Goal: Task Accomplishment & Management: Manage account settings

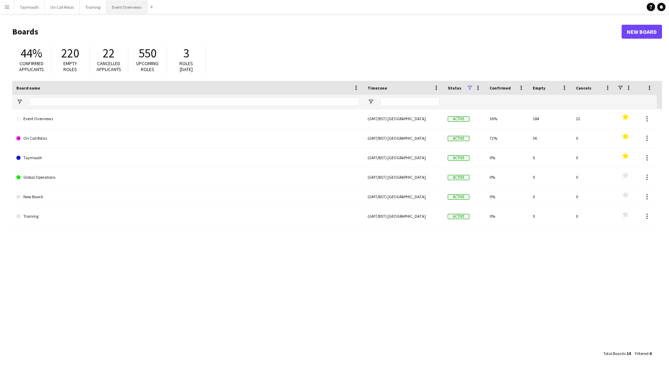
click at [109, 6] on button "Event Overviews Close" at bounding box center [126, 7] width 41 height 14
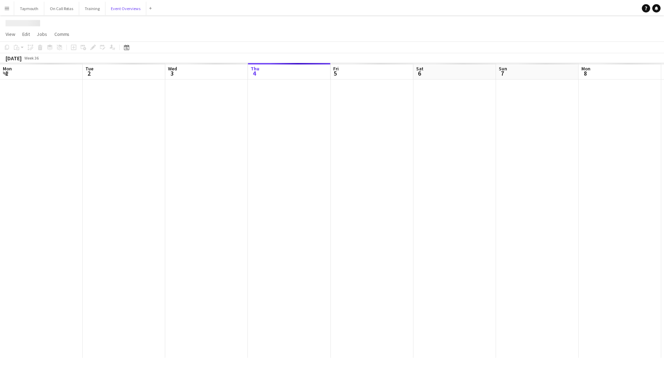
scroll to position [0, 167]
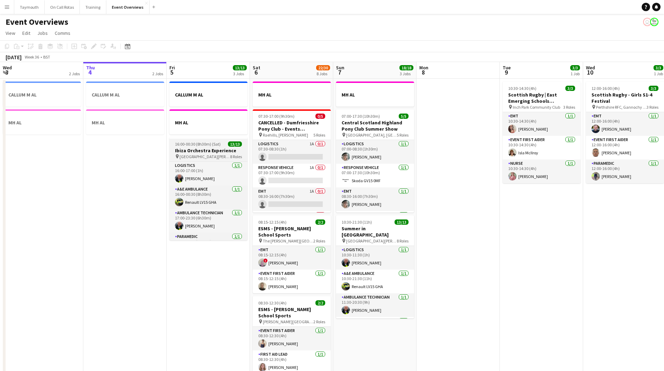
click at [193, 150] on h3 "Ibiza Orchestra Experience" at bounding box center [208, 150] width 78 height 6
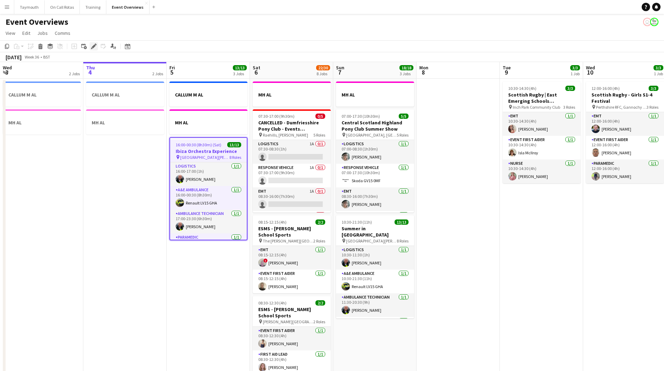
click at [94, 47] on icon at bounding box center [94, 47] width 4 height 4
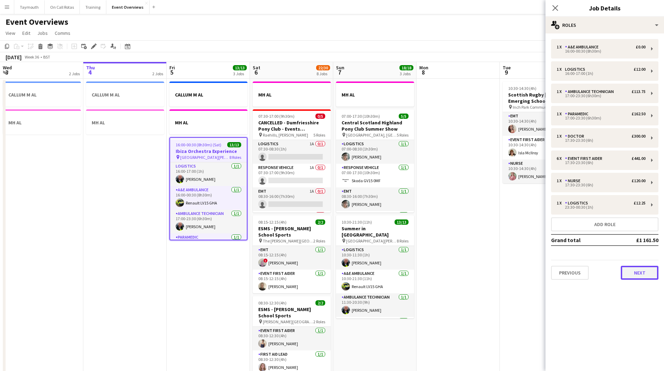
click at [649, 276] on button "Next" at bounding box center [640, 273] width 38 height 14
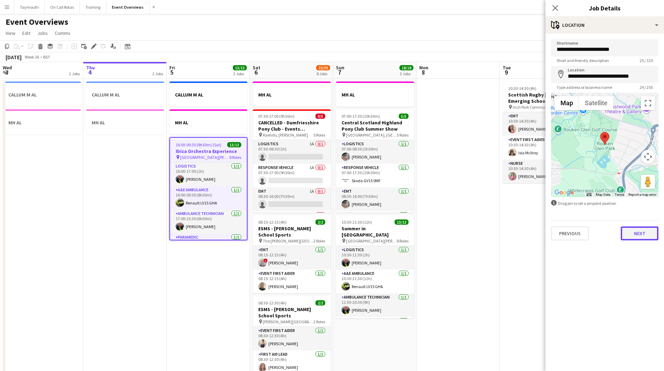
click at [645, 235] on button "Next" at bounding box center [640, 234] width 38 height 14
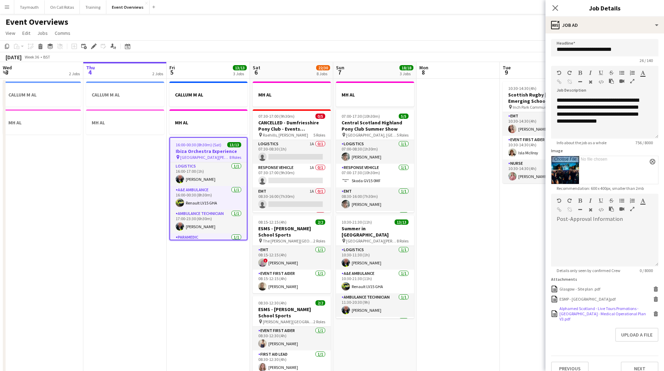
click at [653, 311] on icon at bounding box center [655, 312] width 5 height 2
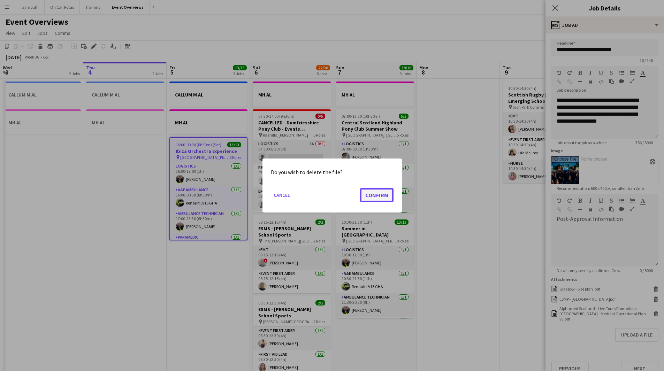
click at [372, 196] on button "Confirm" at bounding box center [376, 195] width 33 height 14
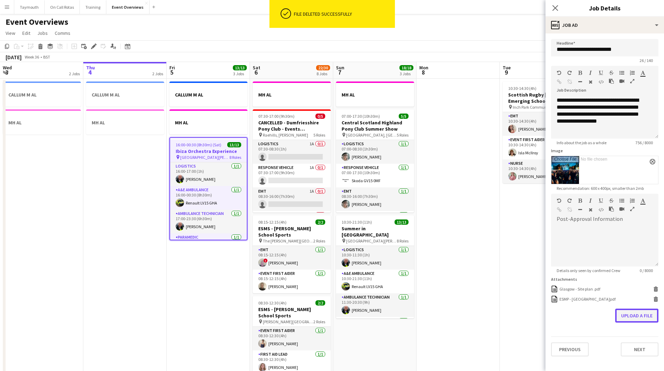
click at [632, 315] on button "Upload a file" at bounding box center [636, 316] width 43 height 14
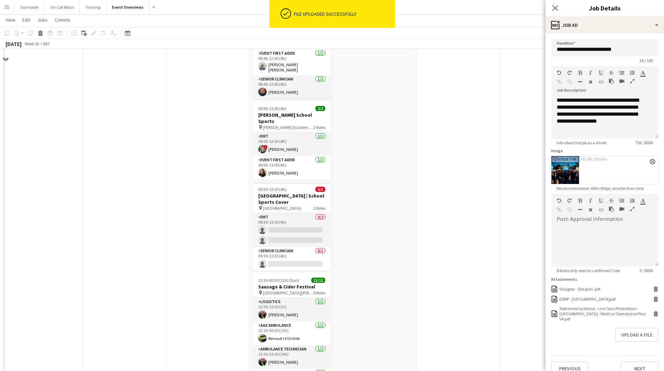
scroll to position [395, 0]
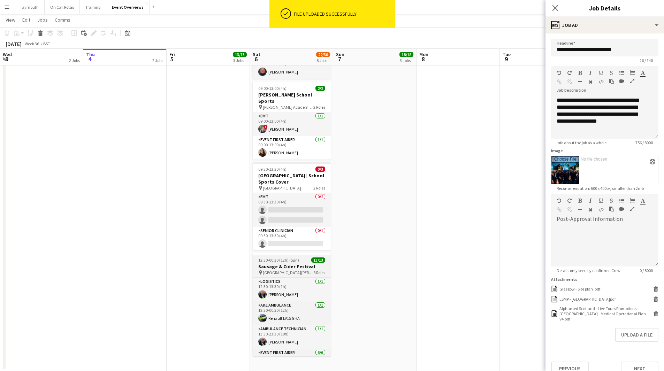
click at [295, 263] on h3 "Sausage & Cider Festival" at bounding box center [292, 266] width 78 height 6
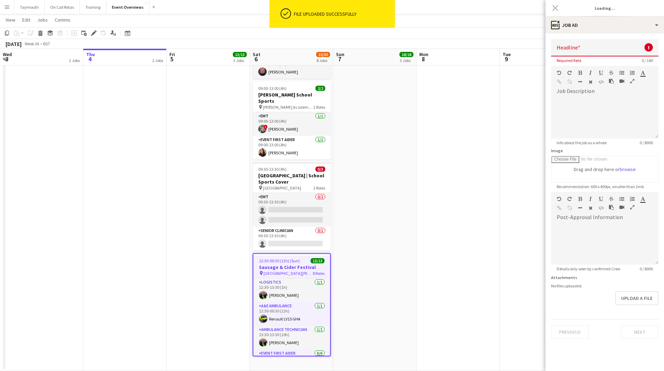
type input "**********"
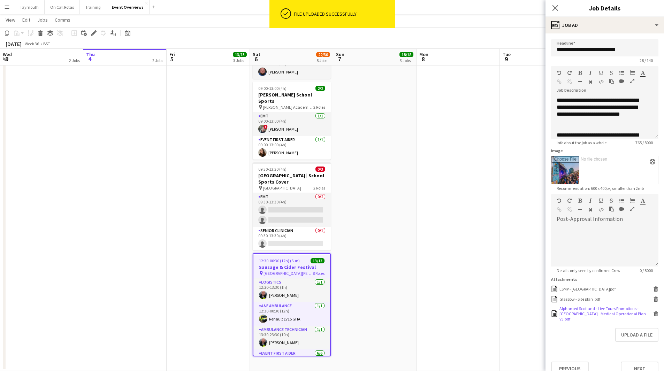
click at [651, 314] on div "Alphamed Scotland - Live Tours Promotions - [GEOGRAPHIC_DATA] - Medical Operati…" at bounding box center [604, 314] width 107 height 16
click at [654, 313] on icon at bounding box center [655, 314] width 3 height 3
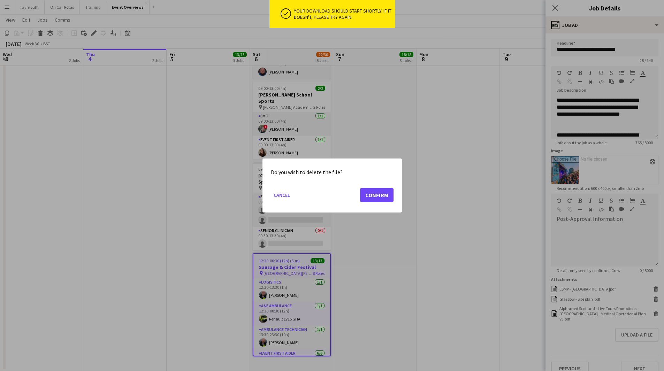
scroll to position [0, 0]
click at [376, 192] on button "Confirm" at bounding box center [376, 195] width 33 height 14
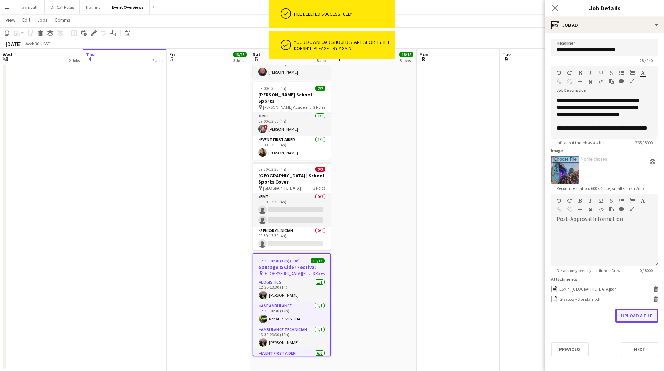
click at [645, 315] on button "Upload a file" at bounding box center [636, 316] width 43 height 14
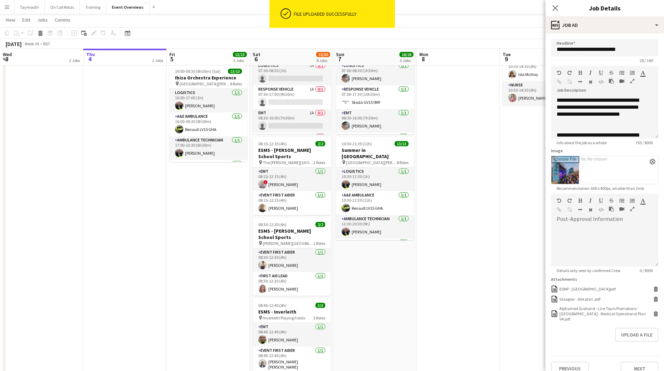
scroll to position [0, 0]
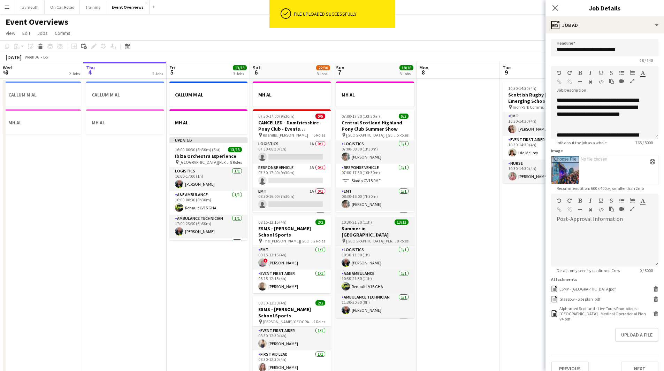
click at [366, 229] on h3 "Summer in [GEOGRAPHIC_DATA]" at bounding box center [375, 231] width 78 height 13
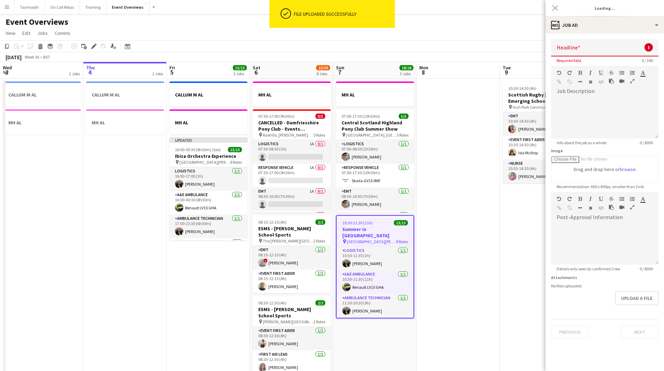
type input "**********"
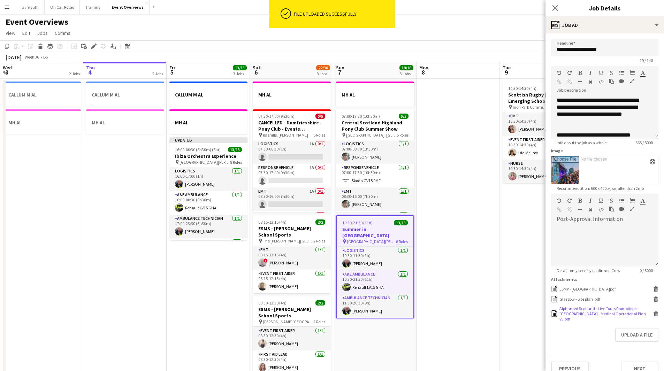
click at [653, 311] on icon "Delete" at bounding box center [655, 313] width 5 height 5
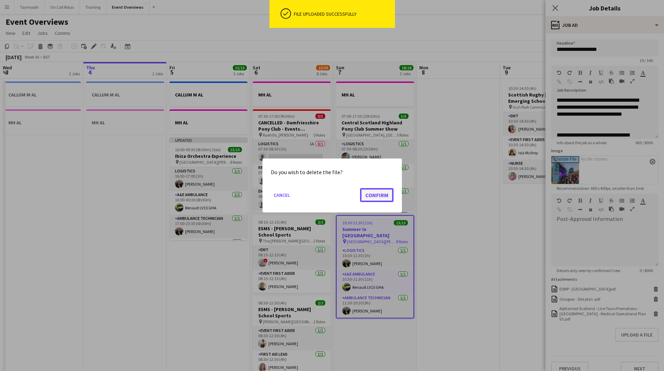
click at [381, 196] on button "Confirm" at bounding box center [376, 195] width 33 height 14
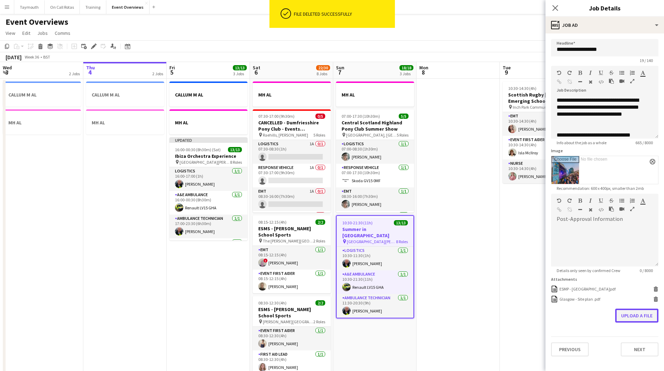
click at [645, 315] on button "Upload a file" at bounding box center [636, 316] width 43 height 14
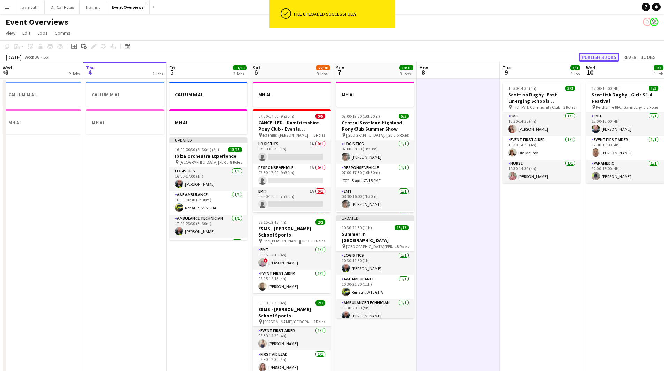
click at [591, 58] on button "Publish 3 jobs" at bounding box center [599, 57] width 40 height 9
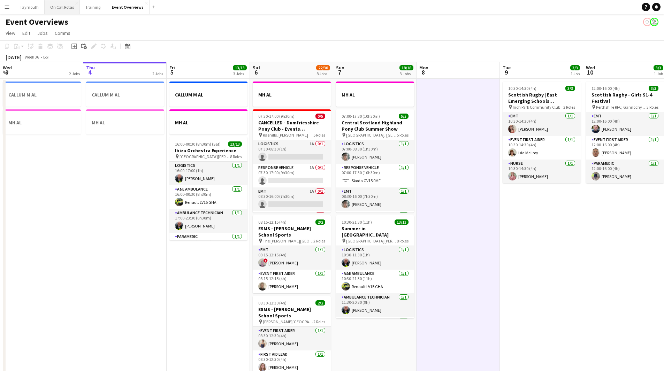
click at [63, 8] on button "On Call Rotas Close" at bounding box center [62, 7] width 35 height 14
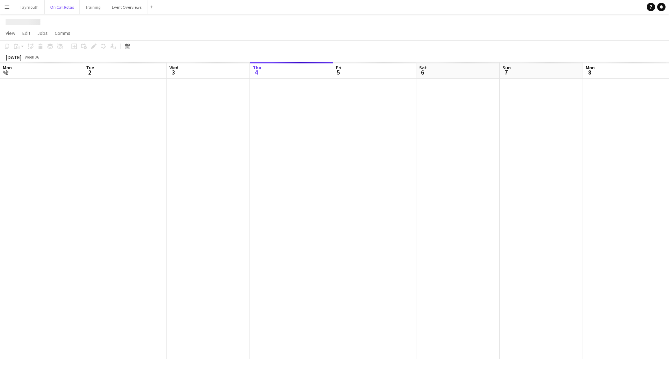
scroll to position [0, 167]
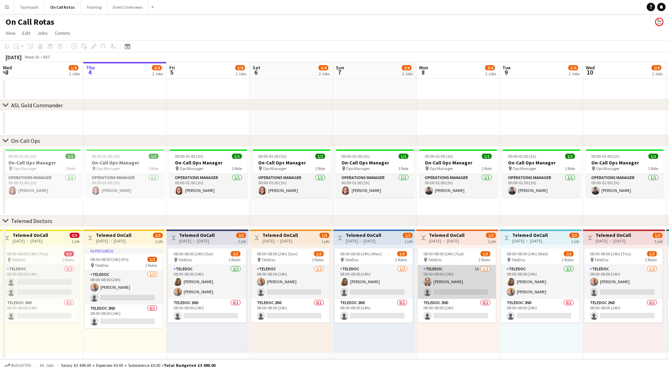
click at [462, 270] on app-card-role "TeleDoc 1A [DATE] 08:00-08:00 (24h) [PERSON_NAME] single-neutral-actions" at bounding box center [457, 282] width 78 height 34
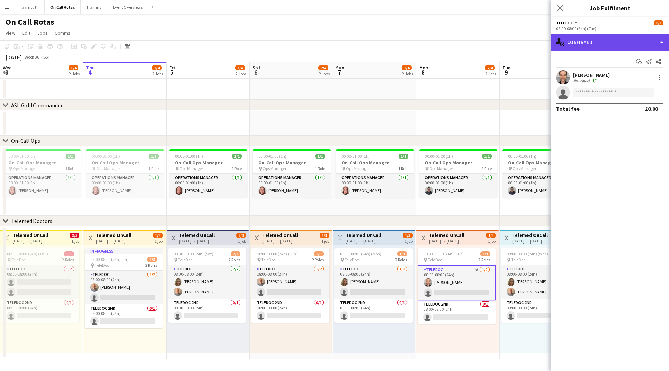
click at [590, 47] on div "single-neutral-actions-check-2 Confirmed" at bounding box center [610, 42] width 118 height 17
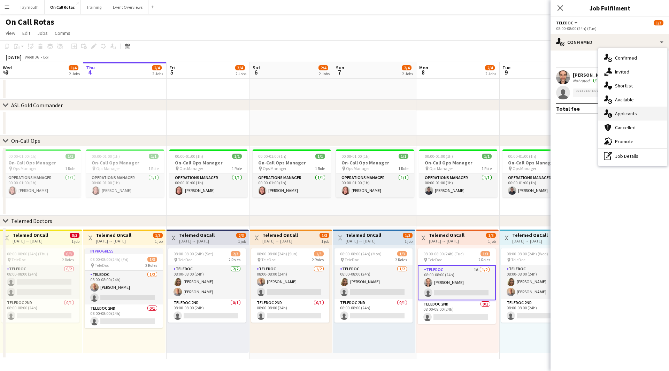
click at [622, 115] on span "Applicants" at bounding box center [626, 113] width 22 height 6
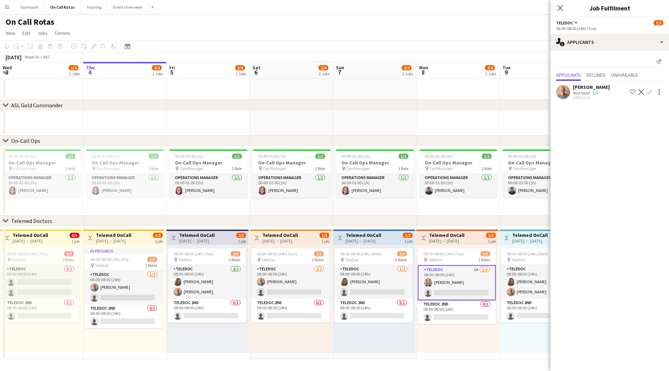
click at [649, 94] on app-icon "Confirm" at bounding box center [650, 92] width 6 height 6
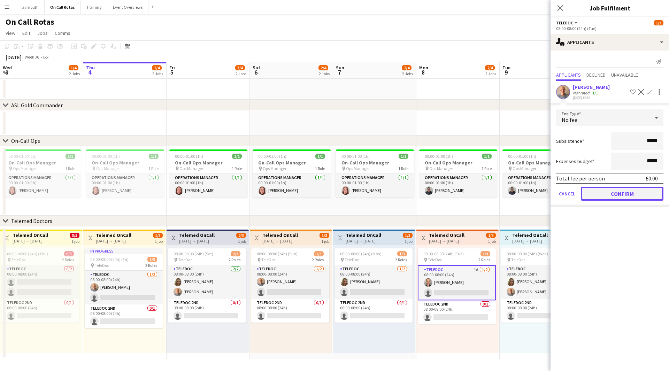
click at [643, 195] on button "Confirm" at bounding box center [622, 194] width 83 height 14
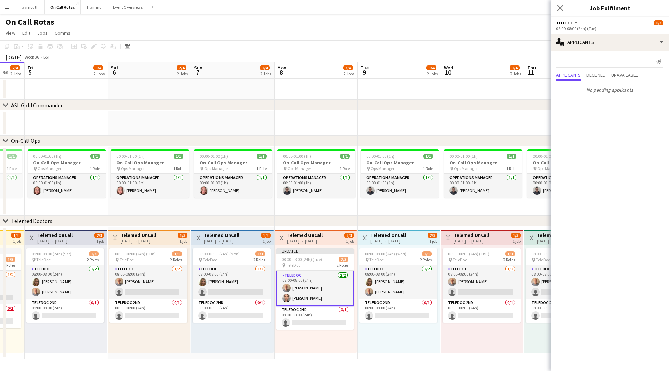
drag, startPoint x: 519, startPoint y: 350, endPoint x: 286, endPoint y: 348, distance: 232.8
click at [286, 348] on app-calendar-viewport "Tue 2 2/4 2 Jobs Wed 3 1/4 2 Jobs Thu 4 2/4 2 Jobs Fri 5 3/4 2 Jobs Sat 6 2/4 2…" at bounding box center [334, 210] width 669 height 297
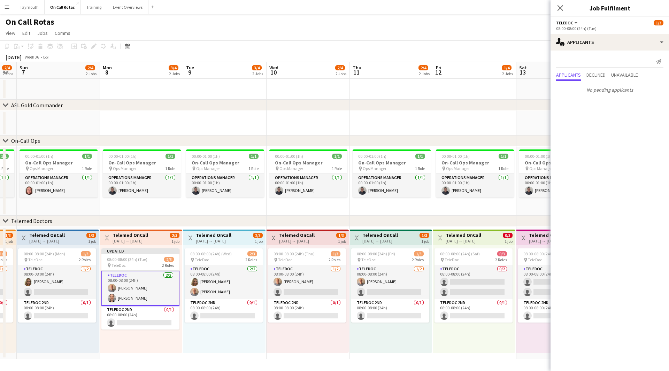
drag, startPoint x: 450, startPoint y: 349, endPoint x: 254, endPoint y: 338, distance: 195.5
click at [233, 339] on app-calendar-viewport "Thu 4 2/4 2 Jobs Fri 5 3/4 2 Jobs Sat 6 2/4 2 Jobs Sun 7 2/4 2 Jobs Mon 8 3/4 2…" at bounding box center [334, 210] width 669 height 297
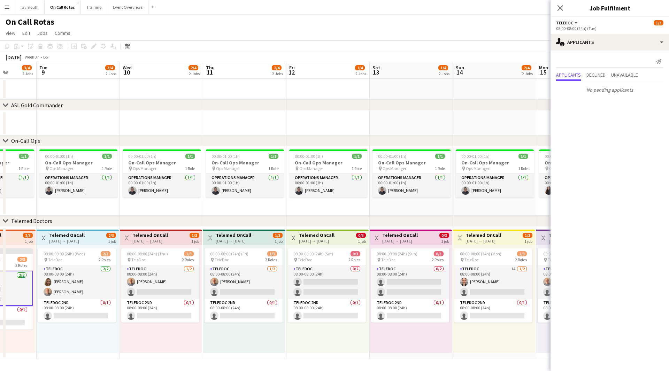
drag, startPoint x: 457, startPoint y: 338, endPoint x: 339, endPoint y: 337, distance: 117.5
click at [339, 337] on app-calendar-viewport "Sat 6 2/4 2 Jobs Sun 7 2/4 2 Jobs Mon 8 3/4 2 Jobs Tue 9 3/4 2 Jobs Wed 10 2/4 …" at bounding box center [334, 210] width 669 height 297
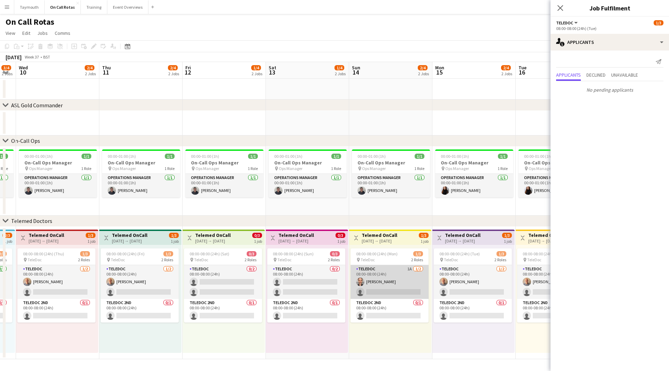
click at [396, 272] on app-card-role "TeleDoc 1A [DATE] 08:00-08:00 (24h) [PERSON_NAME] single-neutral-actions" at bounding box center [390, 282] width 78 height 34
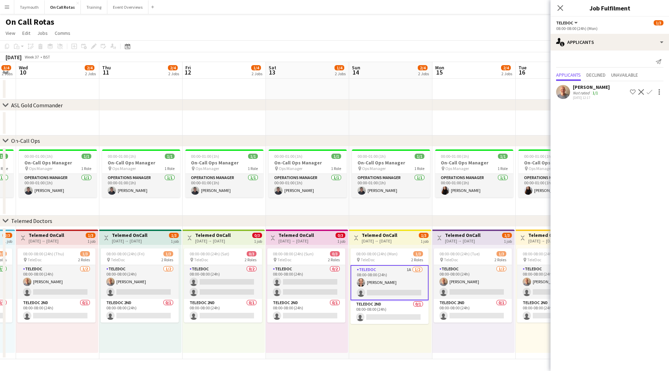
click at [650, 92] on app-icon "Confirm" at bounding box center [650, 92] width 6 height 6
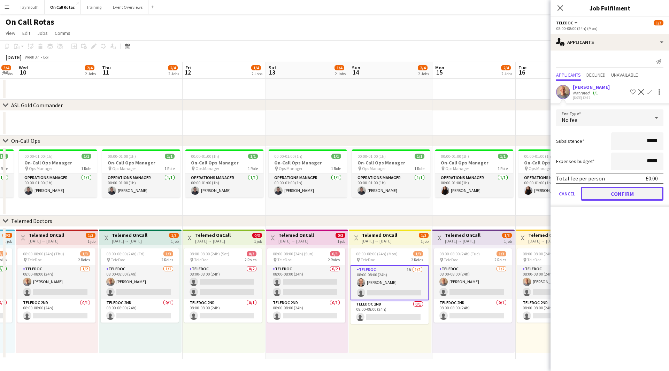
click at [635, 198] on button "Confirm" at bounding box center [622, 194] width 83 height 14
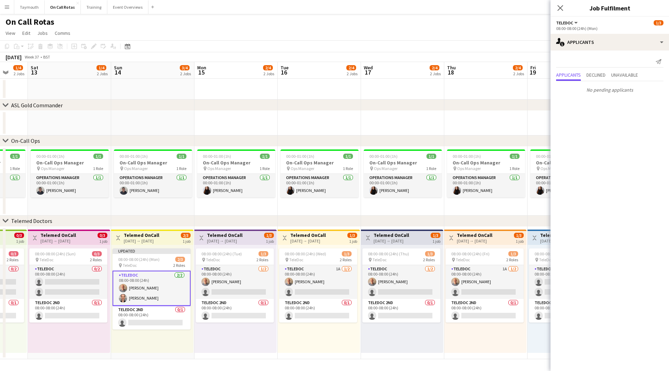
drag, startPoint x: 413, startPoint y: 344, endPoint x: 221, endPoint y: 334, distance: 191.9
click at [221, 334] on app-calendar-viewport "Mon 8 3/4 2 Jobs Tue 9 3/4 2 Jobs Wed 10 2/4 2 Jobs Thu 11 2/4 2 Jobs Fri 12 1/…" at bounding box center [334, 210] width 669 height 297
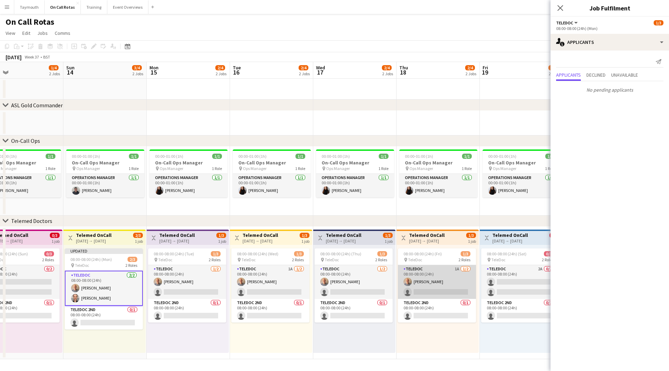
click at [447, 283] on app-card-role "TeleDoc 1A [DATE] 08:00-08:00 (24h) [PERSON_NAME] single-neutral-actions" at bounding box center [437, 282] width 78 height 34
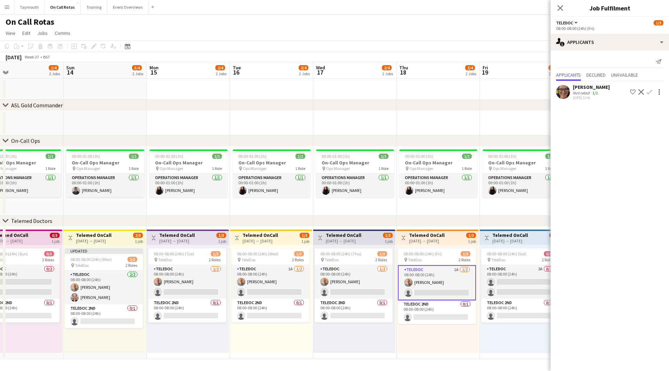
click at [649, 92] on app-icon "Confirm" at bounding box center [650, 92] width 6 height 6
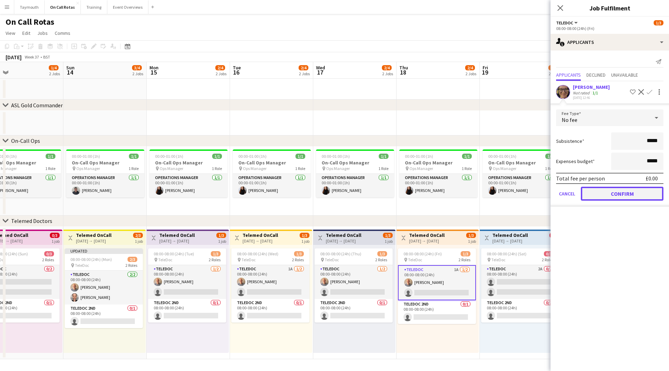
click at [629, 194] on button "Confirm" at bounding box center [622, 194] width 83 height 14
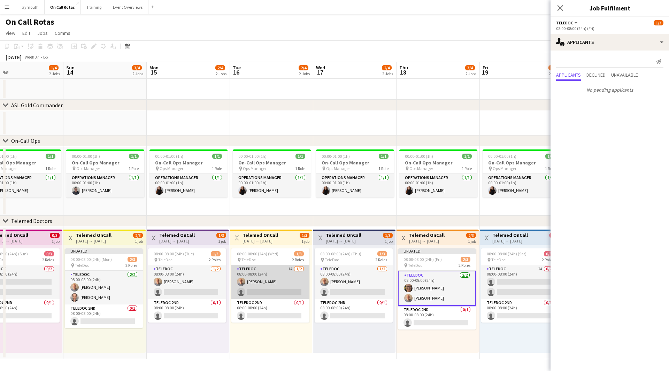
scroll to position [0, 269]
click at [281, 286] on app-card-role "TeleDoc 1A [DATE] 08:00-08:00 (24h) [PERSON_NAME] single-neutral-actions" at bounding box center [271, 282] width 78 height 34
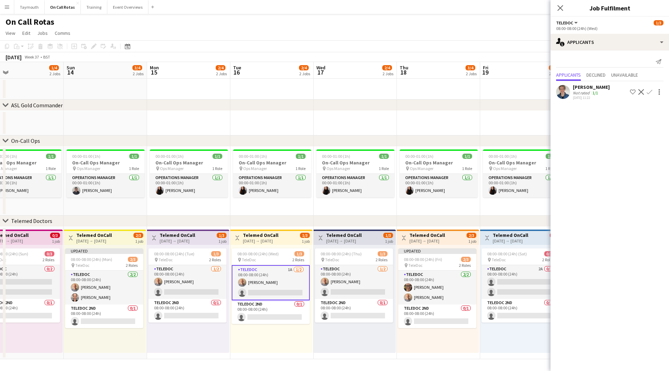
click at [648, 91] on app-icon "Confirm" at bounding box center [650, 92] width 6 height 6
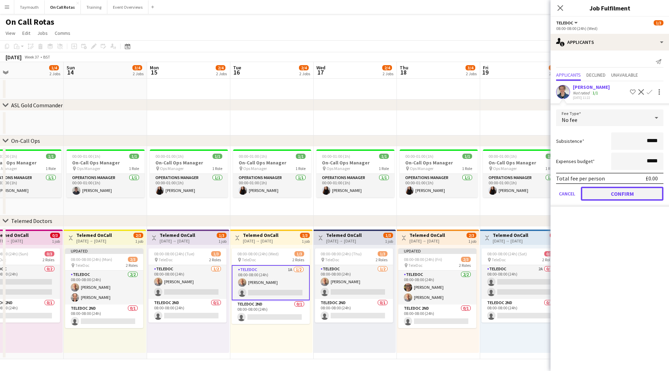
click at [628, 192] on button "Confirm" at bounding box center [622, 194] width 83 height 14
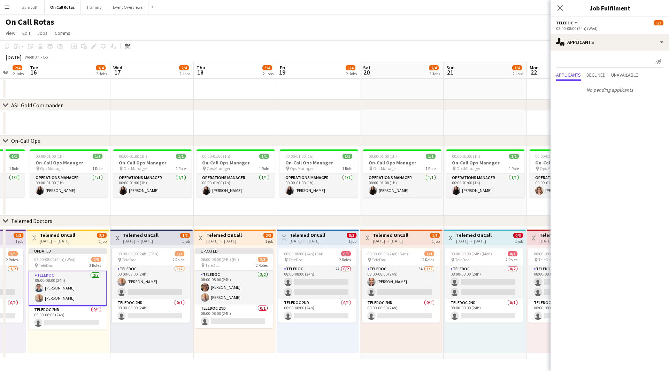
drag, startPoint x: 423, startPoint y: 344, endPoint x: 261, endPoint y: 342, distance: 161.7
click at [261, 342] on app-calendar-viewport "Sat 13 1/4 2 Jobs Sun 14 3/4 2 Jobs Mon 15 2/4 2 Jobs Tue 16 3/4 2 Jobs Wed 17 …" at bounding box center [334, 210] width 669 height 297
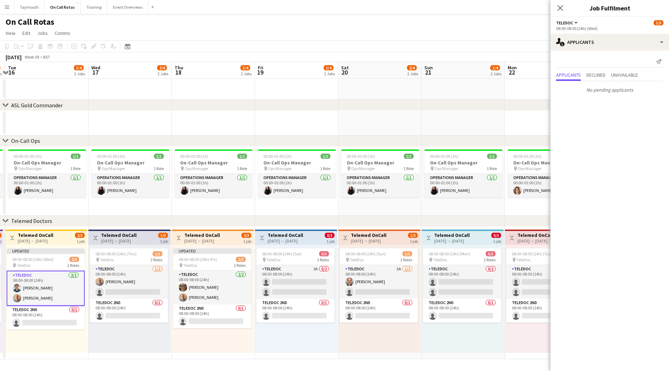
drag, startPoint x: 293, startPoint y: 278, endPoint x: 439, endPoint y: 198, distance: 166.0
click at [293, 278] on app-card-role "TeleDoc 2A 0/2 08:00-08:00 (24h) single-neutral-actions single-neutral-actions" at bounding box center [296, 282] width 78 height 34
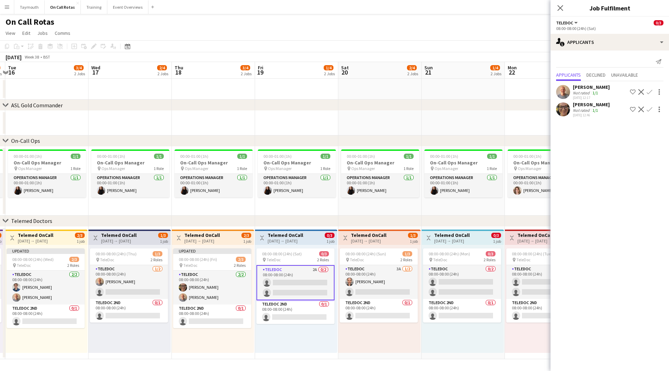
click at [651, 92] on app-icon "Confirm" at bounding box center [650, 92] width 6 height 6
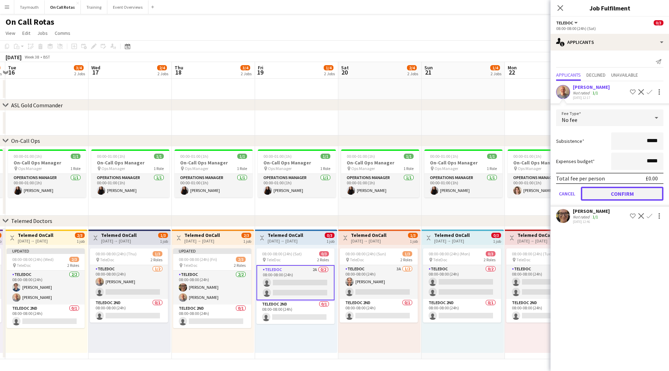
click at [621, 191] on button "Confirm" at bounding box center [622, 194] width 83 height 14
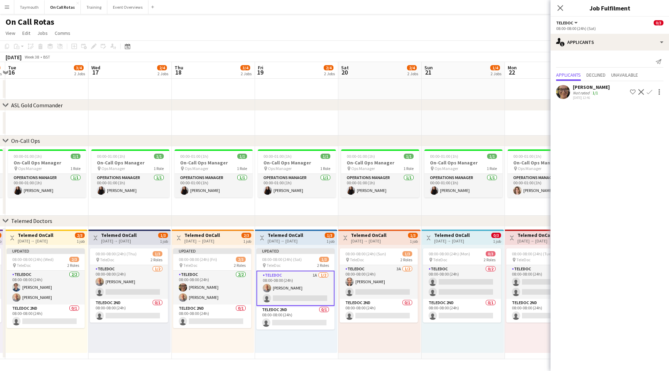
click at [650, 92] on app-icon "Confirm" at bounding box center [650, 92] width 6 height 6
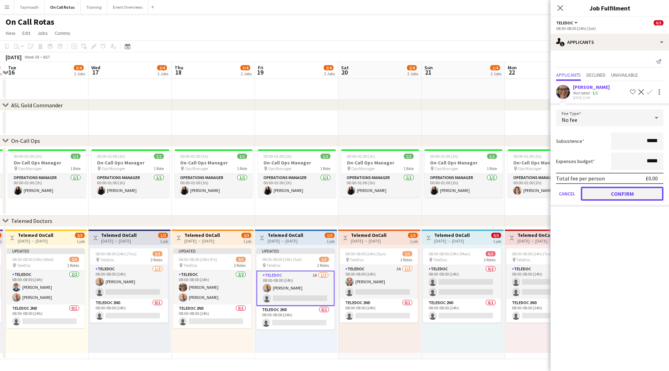
click at [615, 193] on button "Confirm" at bounding box center [622, 194] width 83 height 14
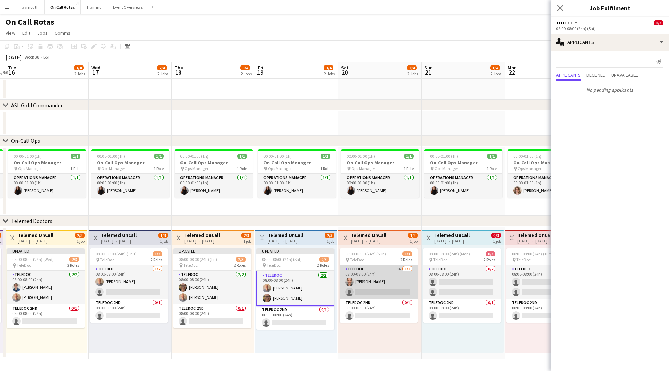
click at [395, 292] on app-card-role "TeleDoc 3A [DATE] 08:00-08:00 (24h) [PERSON_NAME] single-neutral-actions" at bounding box center [379, 282] width 78 height 34
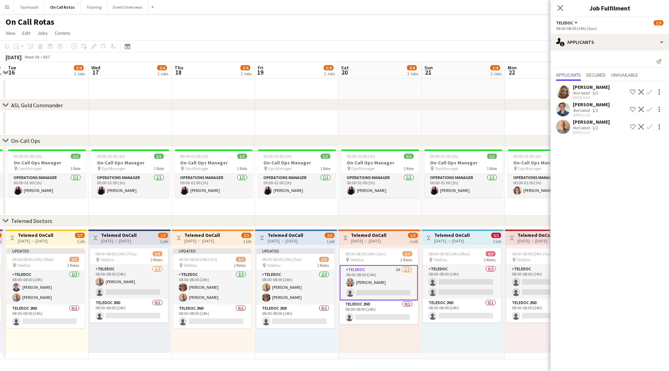
click at [649, 92] on app-icon "Confirm" at bounding box center [650, 92] width 6 height 6
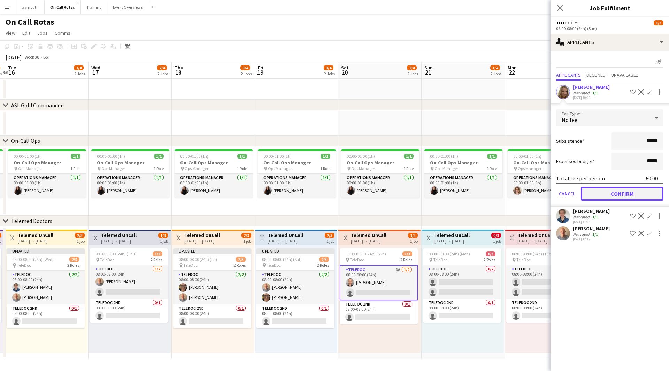
click at [622, 196] on button "Confirm" at bounding box center [622, 194] width 83 height 14
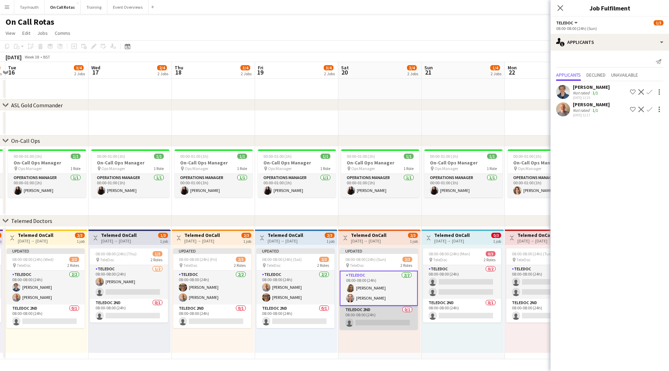
click at [373, 318] on app-card-role "TeleDoc 2nd 0/1 08:00-08:00 (24h) single-neutral-actions" at bounding box center [379, 318] width 78 height 24
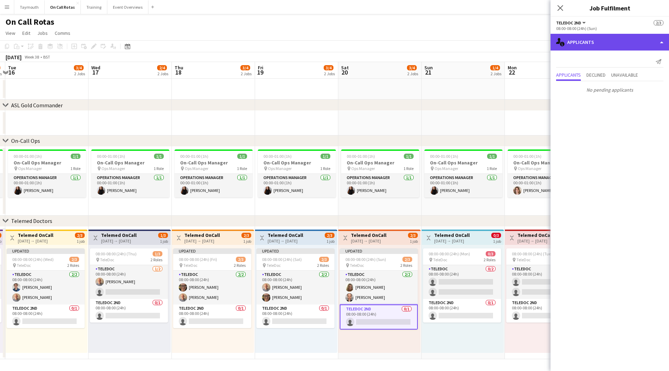
click at [610, 41] on div "single-neutral-actions-information Applicants" at bounding box center [610, 42] width 118 height 17
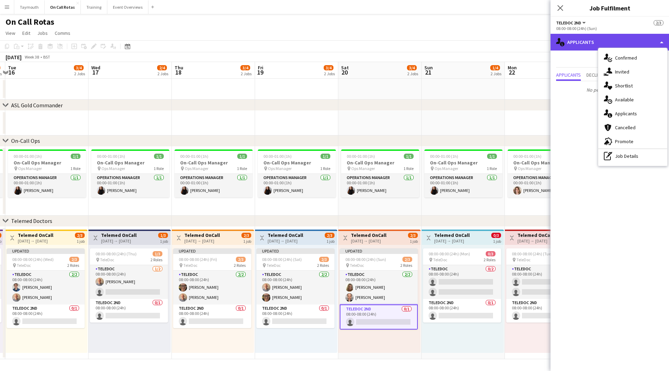
click at [592, 44] on div "single-neutral-actions-information Applicants" at bounding box center [610, 42] width 118 height 17
click at [622, 57] on span "Confirmed" at bounding box center [626, 58] width 22 height 6
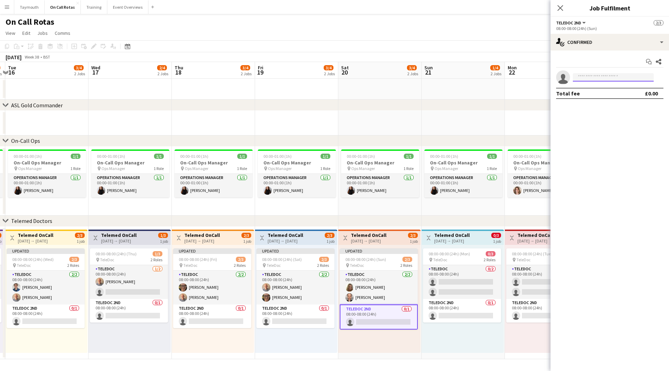
click at [606, 79] on input at bounding box center [613, 77] width 81 height 8
type input "*****"
click at [605, 87] on span "[PERSON_NAME]" at bounding box center [599, 87] width 40 height 6
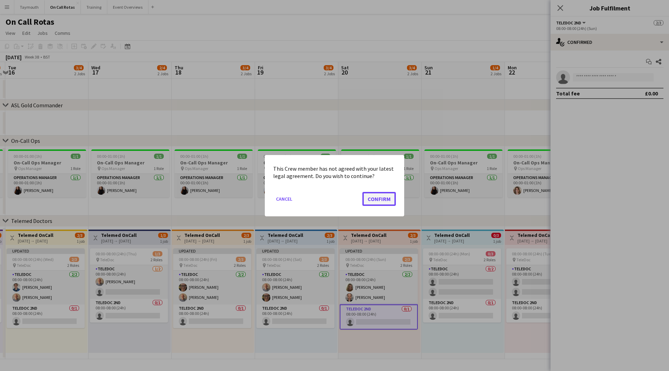
click at [382, 200] on button "Confirm" at bounding box center [378, 199] width 33 height 14
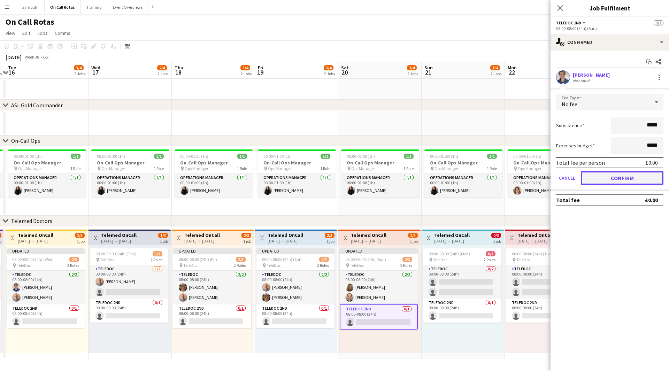
click at [641, 177] on button "Confirm" at bounding box center [622, 178] width 83 height 14
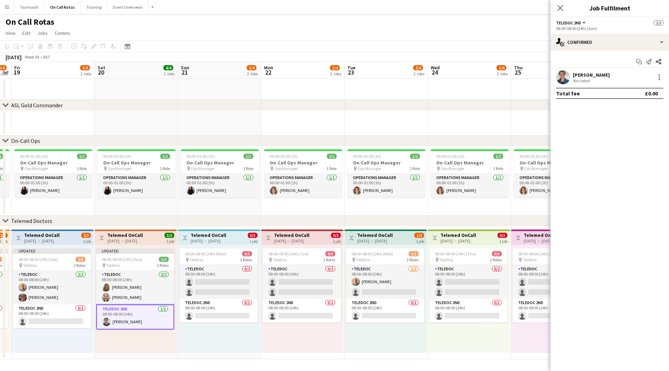
drag, startPoint x: 498, startPoint y: 345, endPoint x: 254, endPoint y: 329, distance: 244.1
click at [254, 329] on app-calendar-viewport "Tue 16 3/4 2 Jobs Wed 17 2/4 2 Jobs Thu 18 3/4 2 Jobs Fri 19 3/4 2 Jobs Sat 20 …" at bounding box center [334, 210] width 669 height 297
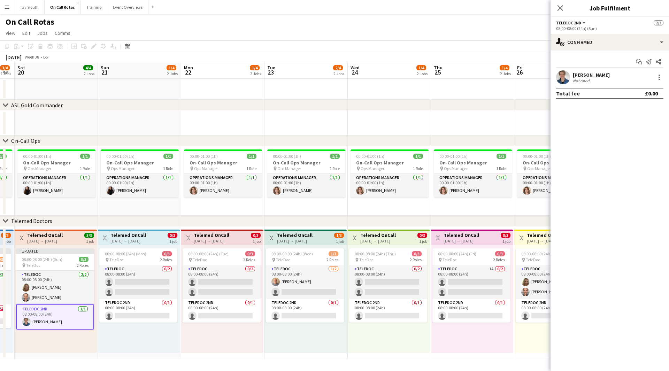
drag, startPoint x: 387, startPoint y: 337, endPoint x: 232, endPoint y: 331, distance: 154.8
click at [223, 332] on app-calendar-viewport "Wed 17 2/4 2 Jobs Thu 18 3/4 2 Jobs Fri 19 3/4 2 Jobs Sat 20 4/4 2 Jobs Sun 21 …" at bounding box center [334, 210] width 669 height 297
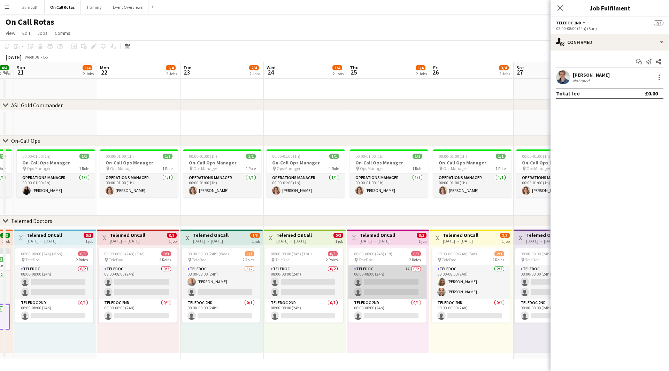
click at [402, 270] on app-card-role "TeleDoc 1A 0/2 08:00-08:00 (24h) single-neutral-actions single-neutral-actions" at bounding box center [388, 282] width 78 height 34
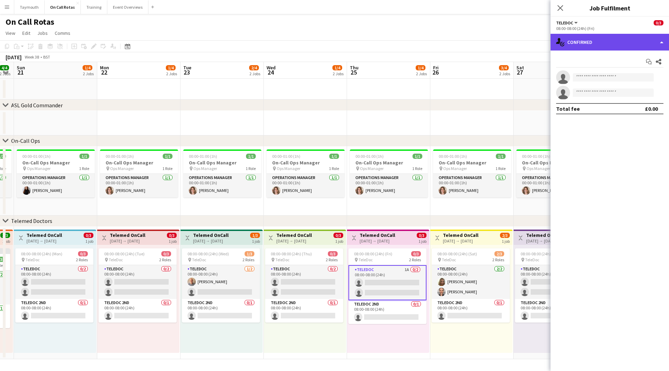
click at [629, 41] on div "single-neutral-actions-check-2 Confirmed" at bounding box center [610, 42] width 118 height 17
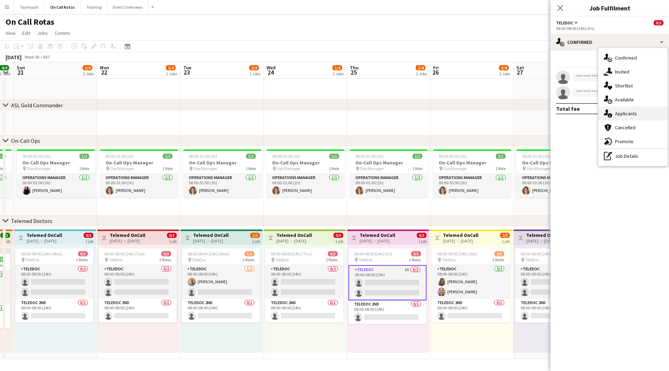
click at [632, 113] on span "Applicants" at bounding box center [626, 113] width 22 height 6
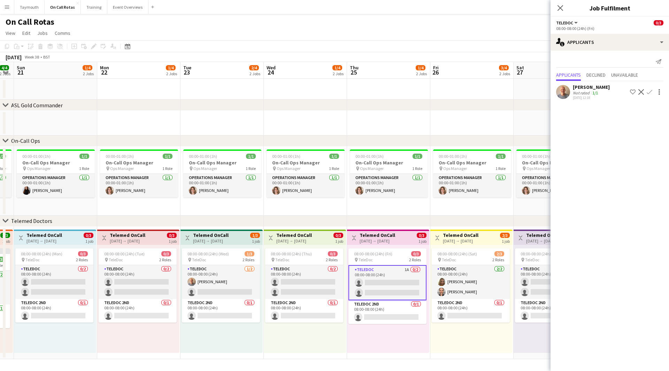
click at [651, 90] on app-icon "Confirm" at bounding box center [650, 92] width 6 height 6
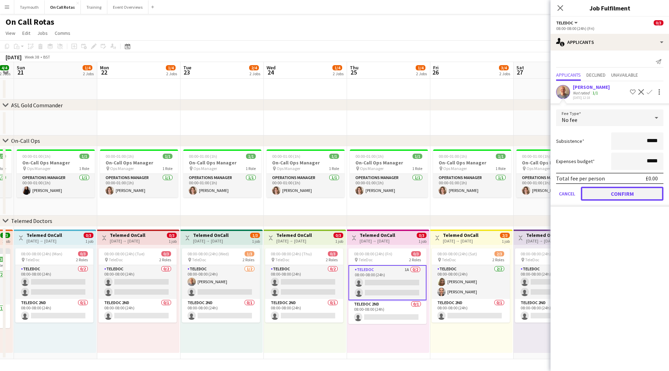
click at [610, 193] on button "Confirm" at bounding box center [622, 194] width 83 height 14
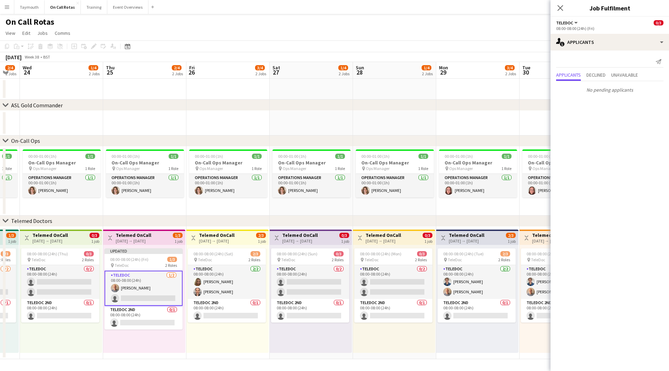
drag, startPoint x: 494, startPoint y: 339, endPoint x: 255, endPoint y: 339, distance: 238.7
click at [255, 339] on app-calendar-viewport "Sun 21 1/4 2 Jobs Mon 22 1/4 2 Jobs Tue 23 2/4 2 Jobs Wed 24 1/4 2 Jobs Thu 25 …" at bounding box center [334, 210] width 669 height 297
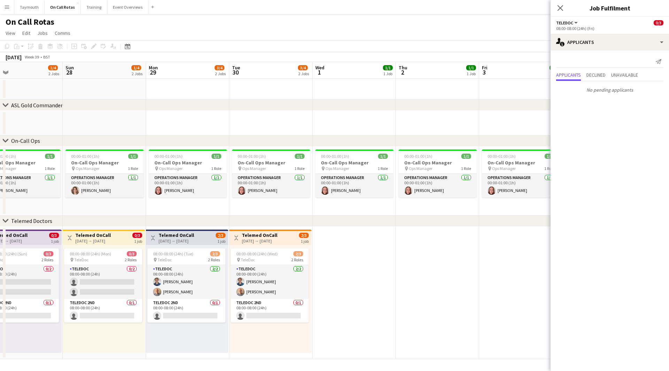
scroll to position [0, 221]
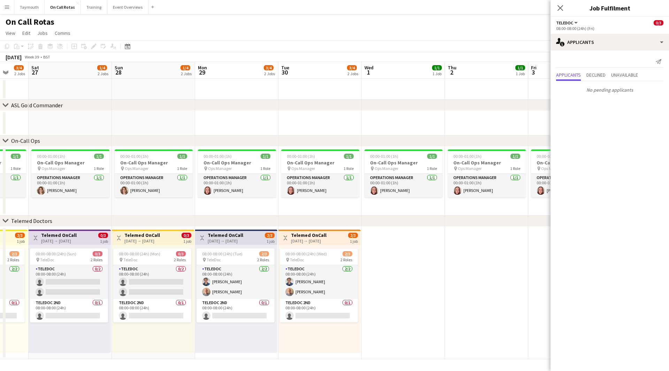
drag, startPoint x: 446, startPoint y: 331, endPoint x: 205, endPoint y: 329, distance: 241.2
click at [205, 329] on app-calendar-viewport "Wed 24 1/4 2 Jobs Thu 25 2/4 2 Jobs Fri 26 3/4 2 Jobs Sat 27 1/4 2 Jobs Sun 28 …" at bounding box center [334, 210] width 669 height 297
click at [465, 276] on app-date-cell at bounding box center [486, 293] width 83 height 133
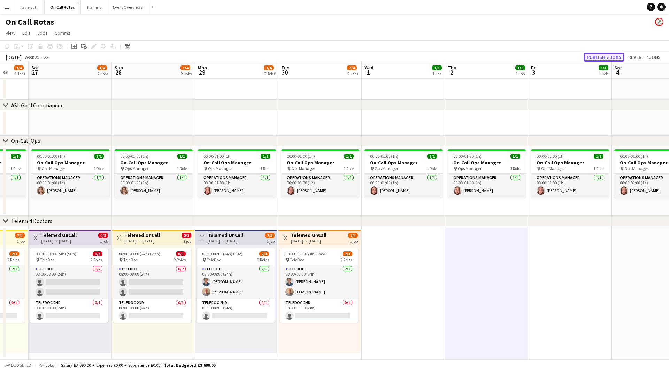
click at [608, 57] on button "Publish 7 jobs" at bounding box center [604, 57] width 40 height 9
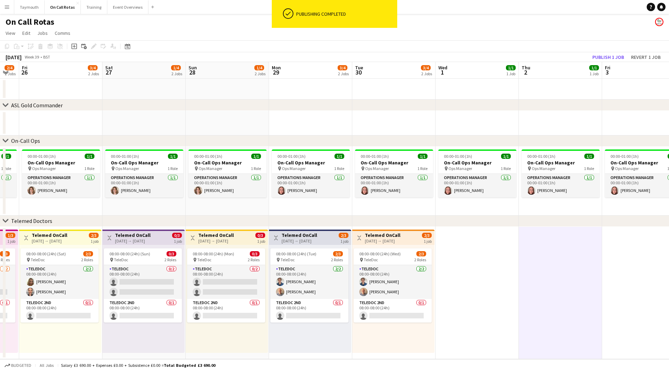
drag, startPoint x: 296, startPoint y: 341, endPoint x: 495, endPoint y: 328, distance: 199.4
click at [491, 329] on app-calendar-viewport "Wed 24 1/4 2 Jobs Thu 25 2/4 2 Jobs Fri 26 3/4 2 Jobs Sat 27 1/4 2 Jobs Sun 28 …" at bounding box center [334, 210] width 669 height 297
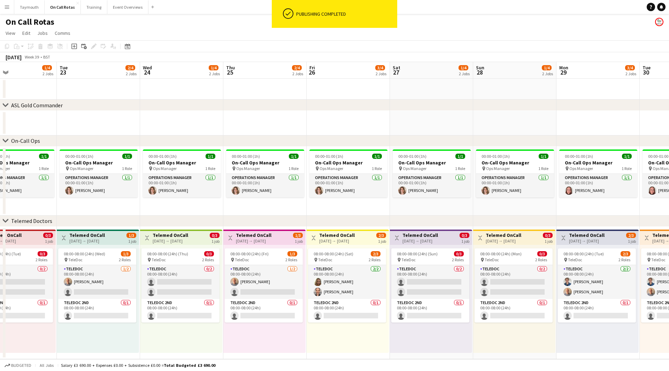
drag, startPoint x: 260, startPoint y: 341, endPoint x: 530, endPoint y: 342, distance: 270.1
click at [527, 342] on app-calendar-viewport "Sat 20 4/4 2 Jobs Sun 21 1/4 2 Jobs Mon 22 1/4 2 Jobs Tue 23 2/4 2 Jobs Wed 24 …" at bounding box center [334, 210] width 669 height 297
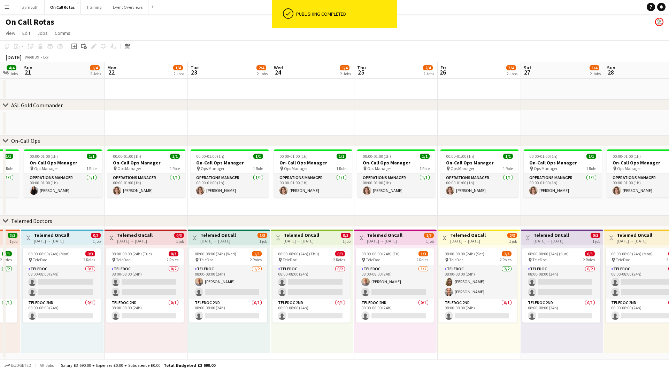
drag, startPoint x: 543, startPoint y: 341, endPoint x: 566, endPoint y: 343, distance: 23.5
click at [556, 342] on app-calendar-viewport "Thu 18 3/4 2 Jobs Fri 19 3/4 2 Jobs Sat 20 4/4 2 Jobs Sun 21 1/4 2 Jobs Mon 22 …" at bounding box center [334, 210] width 669 height 297
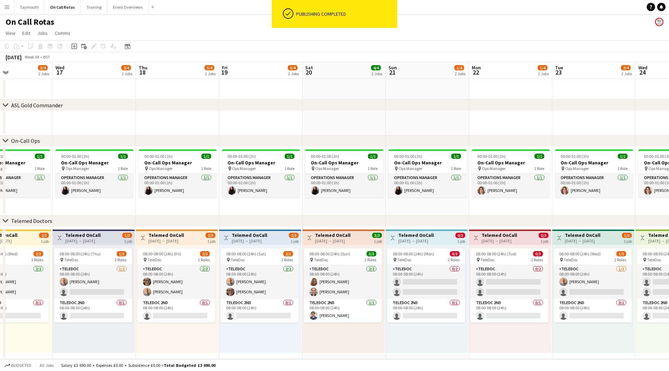
click at [518, 349] on app-calendar-viewport "Sun 14 3/4 2 Jobs Mon 15 2/4 2 Jobs Tue 16 3/4 2 Jobs Wed 17 2/4 2 Jobs Thu 18 …" at bounding box center [334, 210] width 669 height 297
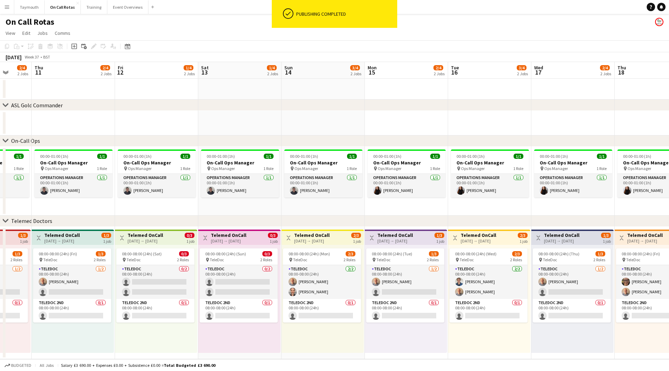
drag, startPoint x: 104, startPoint y: 331, endPoint x: 420, endPoint y: 341, distance: 316.3
click at [420, 341] on app-calendar-viewport "Mon 8 3/4 2 Jobs Tue 9 3/4 2 Jobs Wed 10 2/4 2 Jobs Thu 11 2/4 2 Jobs Fri 12 1/…" at bounding box center [334, 210] width 669 height 297
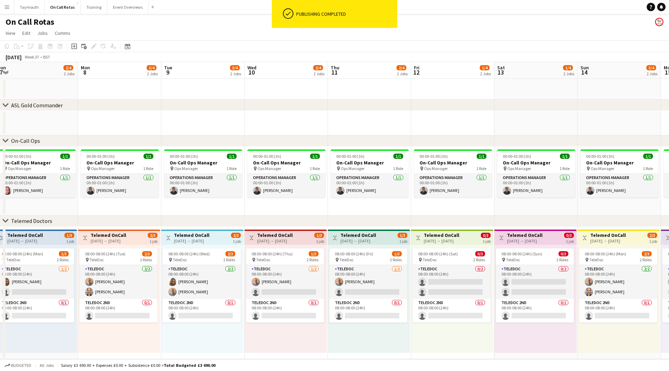
drag, startPoint x: 230, startPoint y: 345, endPoint x: 391, endPoint y: 343, distance: 161.4
click at [443, 343] on app-calendar-viewport "Fri 5 3/4 2 Jobs Sat 6 2/4 2 Jobs Sun 7 2/4 2 Jobs Mon 8 3/4 2 Jobs Tue 9 3/4 2…" at bounding box center [334, 210] width 669 height 297
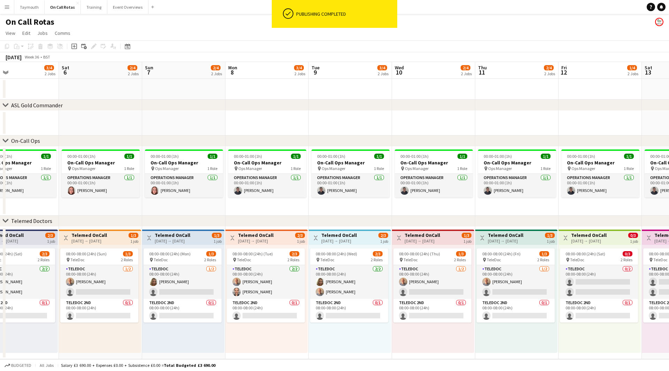
drag, startPoint x: 474, startPoint y: 355, endPoint x: 504, endPoint y: 357, distance: 30.4
click at [505, 357] on app-calendar-viewport "Wed 3 1/4 2 Jobs Thu 4 2/4 2 Jobs Fri 5 3/4 2 Jobs Sat 6 2/4 2 Jobs Sun 7 2/4 2…" at bounding box center [334, 210] width 669 height 297
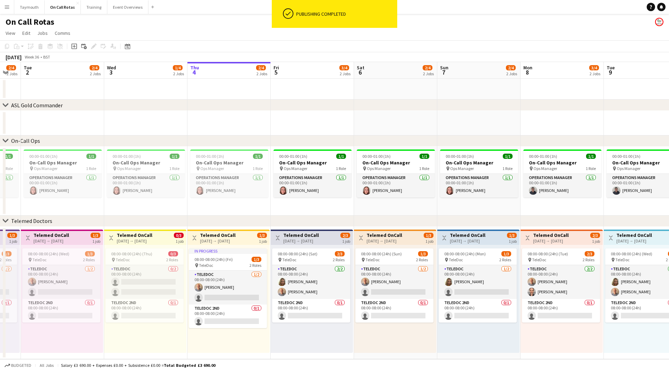
drag, startPoint x: 285, startPoint y: 357, endPoint x: 469, endPoint y: 357, distance: 183.7
click at [469, 357] on app-calendar-viewport "Sun 31 1/4 2 Jobs Mon 1 2/4 2 Jobs Tue 2 2/4 2 Jobs Wed 3 1/4 2 Jobs Thu 4 2/4 …" at bounding box center [334, 210] width 669 height 297
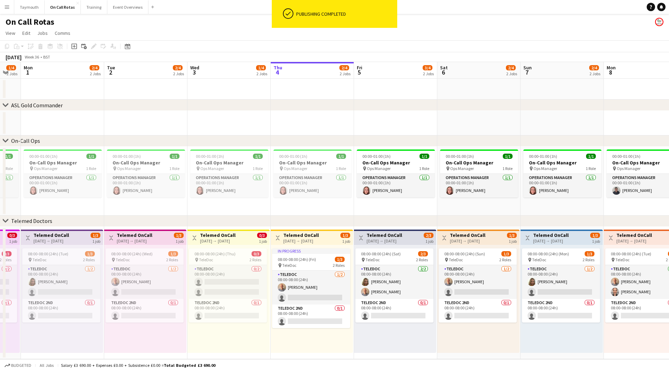
scroll to position [0, 171]
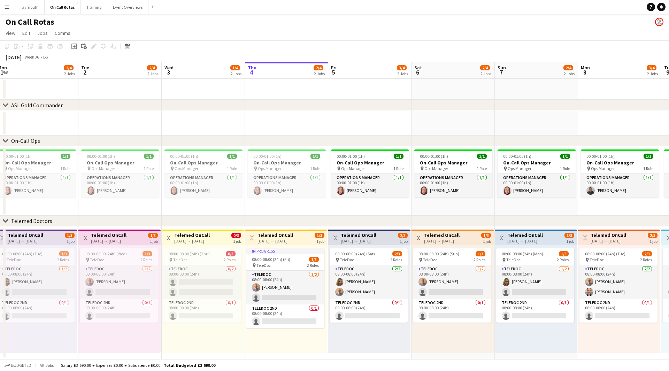
drag, startPoint x: 228, startPoint y: 352, endPoint x: 286, endPoint y: 357, distance: 57.7
click at [286, 357] on app-calendar-viewport "Sat 30 2/4 2 Jobs Sun 31 1/4 2 Jobs Mon 1 2/4 2 Jobs Tue 2 2/4 2 Jobs Wed 3 1/4…" at bounding box center [334, 210] width 669 height 297
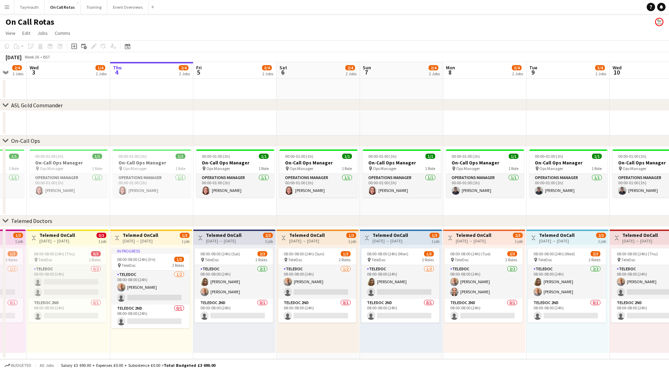
drag, startPoint x: 323, startPoint y: 337, endPoint x: 295, endPoint y: 337, distance: 27.9
click at [295, 337] on app-calendar-viewport "Sun 31 1/4 2 Jobs Mon 1 2/4 2 Jobs Tue 2 2/4 2 Jobs Wed 3 1/4 2 Jobs Thu 4 2/4 …" at bounding box center [334, 210] width 669 height 297
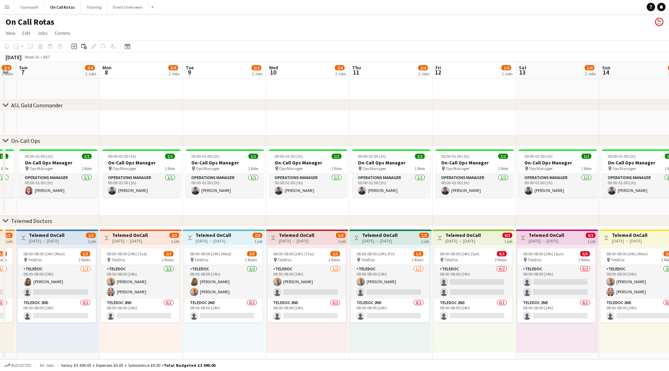
drag, startPoint x: 406, startPoint y: 339, endPoint x: 109, endPoint y: 326, distance: 298.0
click at [109, 326] on app-calendar-viewport "Thu 4 2/4 2 Jobs Fri 5 3/4 2 Jobs Sat 6 2/4 2 Jobs Sun 7 2/4 2 Jobs Mon 8 3/4 2…" at bounding box center [334, 210] width 669 height 297
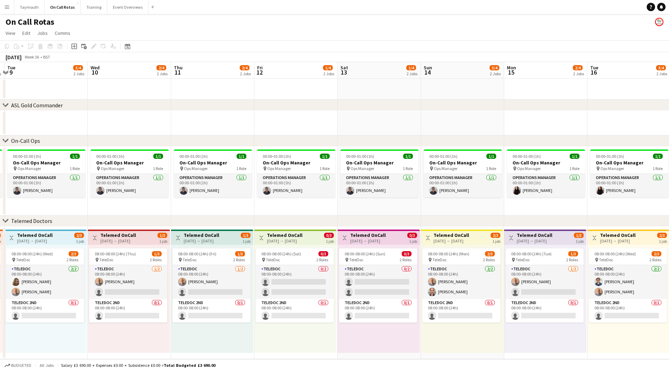
drag, startPoint x: 300, startPoint y: 338, endPoint x: 374, endPoint y: 334, distance: 74.0
click at [260, 337] on app-calendar-viewport "Sat 6 2/4 2 Jobs Sun 7 2/4 2 Jobs Mon 8 3/4 2 Jobs Tue 9 3/4 2 Jobs Wed 10 2/4 …" at bounding box center [334, 210] width 669 height 297
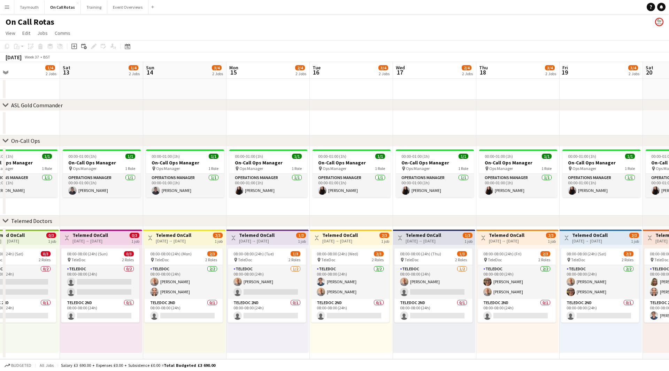
drag, startPoint x: 473, startPoint y: 333, endPoint x: 193, endPoint y: 337, distance: 280.6
click at [192, 337] on app-calendar-viewport "Tue 9 3/4 2 Jobs Wed 10 2/4 2 Jobs Thu 11 2/4 2 Jobs Fri 12 1/4 2 Jobs Sat 13 1…" at bounding box center [334, 210] width 669 height 297
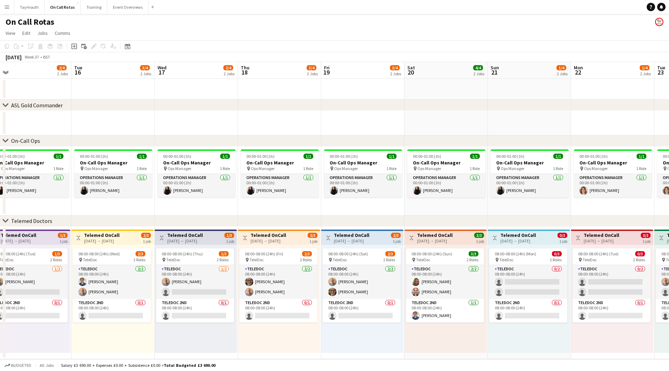
scroll to position [0, 201]
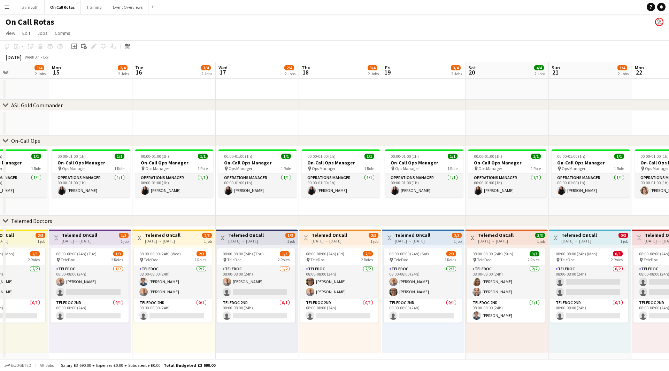
drag, startPoint x: 413, startPoint y: 330, endPoint x: 235, endPoint y: 334, distance: 177.4
click at [235, 334] on app-calendar-viewport "Fri 12 1/4 2 Jobs Sat 13 1/4 2 Jobs Sun 14 3/4 2 Jobs Mon 15 2/4 2 Jobs Tue 16 …" at bounding box center [334, 210] width 669 height 297
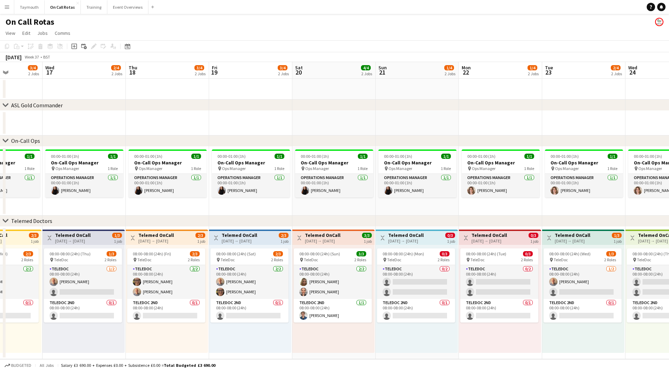
scroll to position [0, 253]
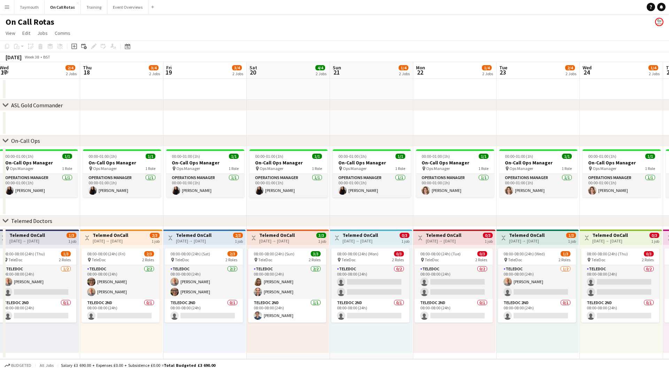
drag, startPoint x: 445, startPoint y: 330, endPoint x: 227, endPoint y: 333, distance: 218.9
click at [227, 333] on app-calendar-viewport "Sun 14 3/4 2 Jobs Mon 15 2/4 2 Jobs Tue 16 3/4 2 Jobs Wed 17 2/4 2 Jobs Thu 18 …" at bounding box center [334, 210] width 669 height 297
click at [121, 8] on button "Event Overviews Close" at bounding box center [127, 7] width 41 height 14
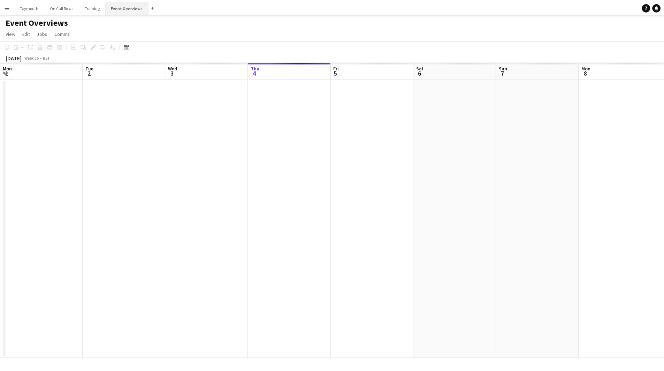
scroll to position [0, 167]
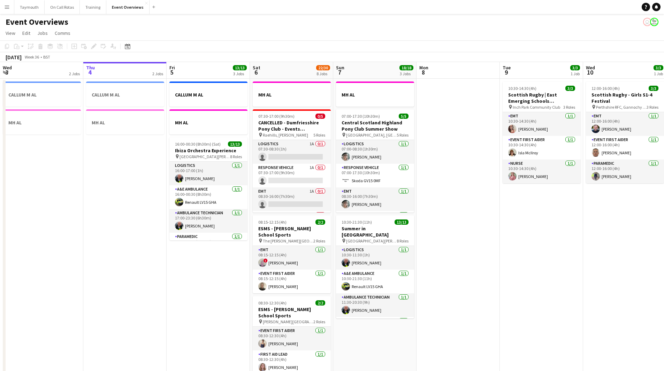
drag, startPoint x: 245, startPoint y: 235, endPoint x: 626, endPoint y: 255, distance: 381.8
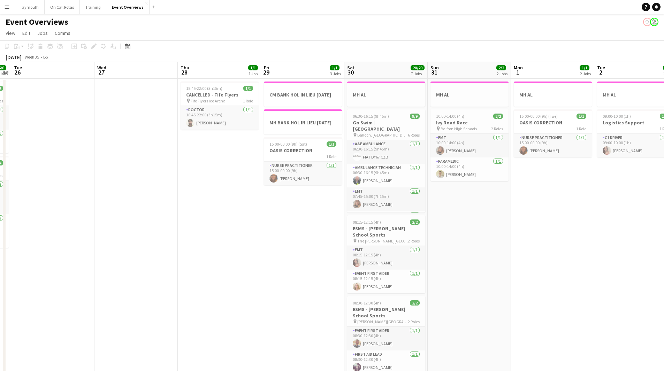
scroll to position [0, 149]
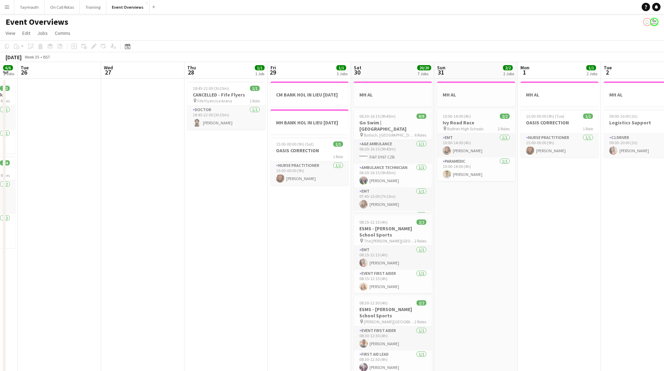
drag, startPoint x: 381, startPoint y: 289, endPoint x: 571, endPoint y: 285, distance: 189.6
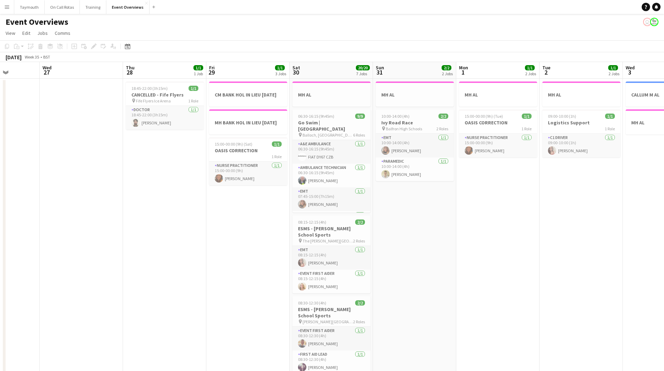
drag, startPoint x: 537, startPoint y: 275, endPoint x: 393, endPoint y: 280, distance: 144.4
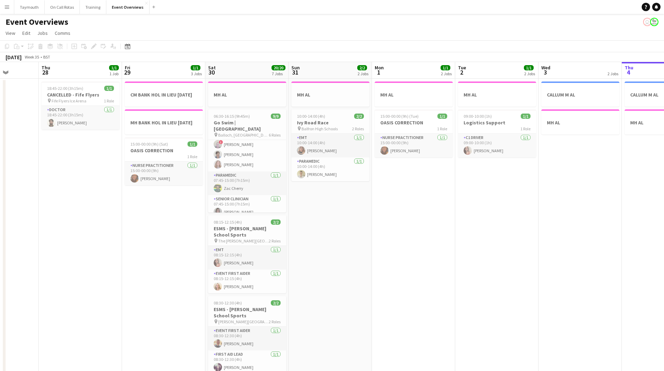
scroll to position [0, 0]
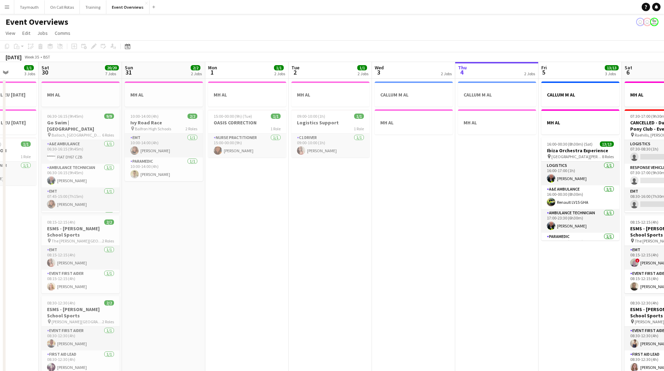
drag, startPoint x: 359, startPoint y: 199, endPoint x: 40, endPoint y: 232, distance: 320.7
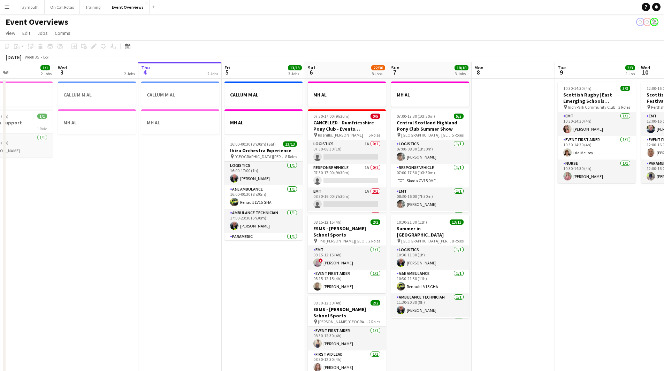
drag, startPoint x: 295, startPoint y: 234, endPoint x: 83, endPoint y: 284, distance: 218.1
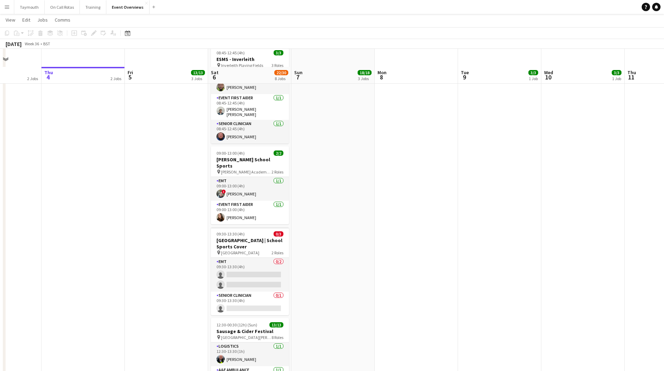
scroll to position [314, 0]
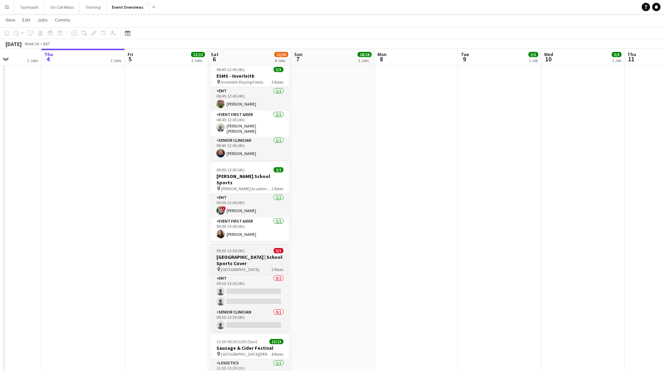
click at [262, 256] on h3 "[GEOGRAPHIC_DATA] | School Sports Cover" at bounding box center [250, 260] width 78 height 13
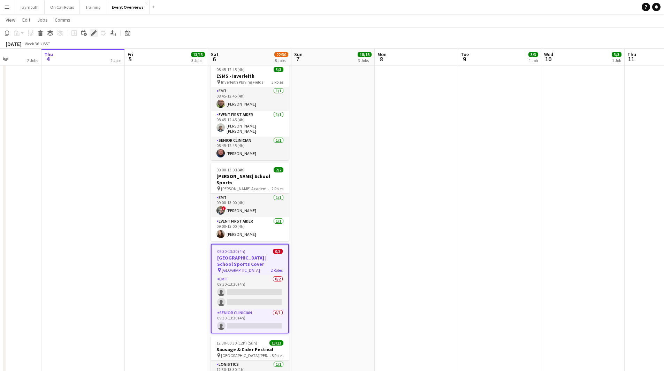
click at [95, 33] on icon "Edit" at bounding box center [94, 33] width 6 height 6
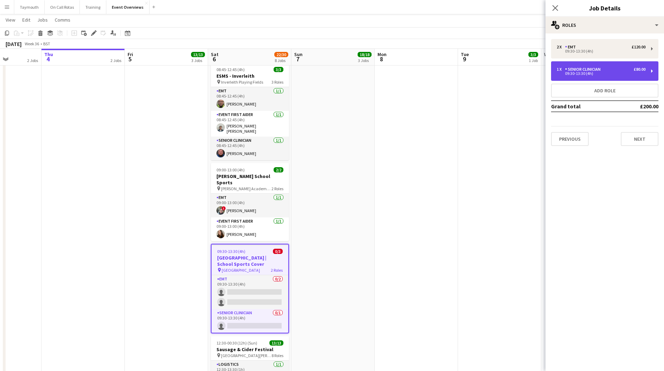
click at [614, 71] on div "1 x Senior Clinician £80.00" at bounding box center [601, 69] width 89 height 5
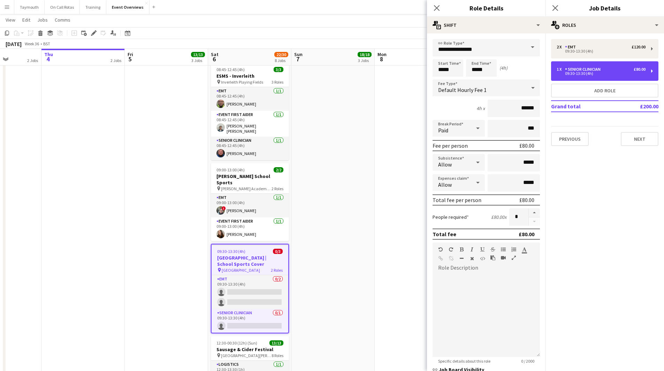
scroll to position [101, 0]
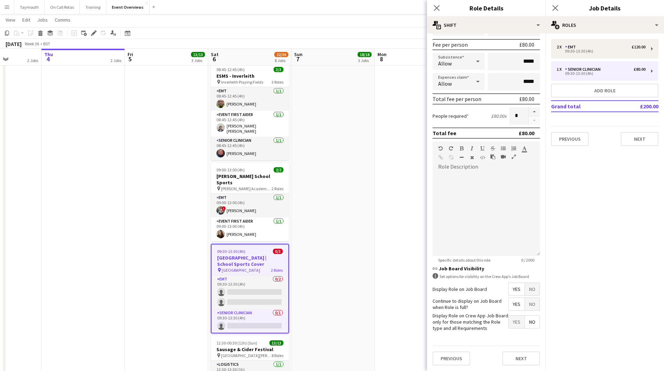
click at [373, 202] on app-date-cell "MH AL 07:00-17:30 (10h30m) 5/5 Central Scotland Highland Pony Club Summer Show …" at bounding box center [332, 108] width 83 height 688
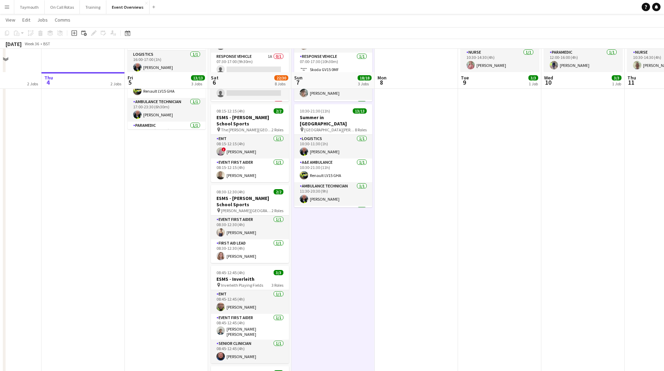
scroll to position [35, 0]
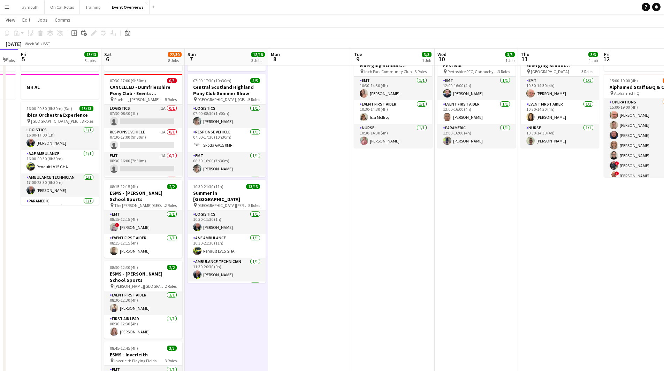
drag, startPoint x: 546, startPoint y: 191, endPoint x: 79, endPoint y: 282, distance: 476.2
click at [99, 279] on app-calendar-viewport "Mon 1 1/1 2 Jobs Tue 2 1/1 2 Jobs Wed 3 2 Jobs Thu 4 2 Jobs Fri 5 13/13 3 Jobs …" at bounding box center [332, 361] width 664 height 739
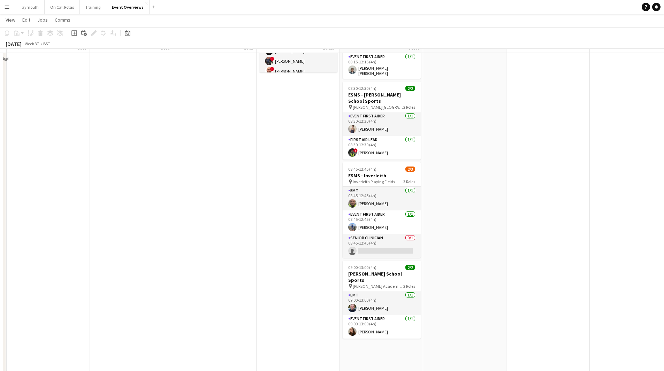
scroll to position [0, 0]
